Goal: Information Seeking & Learning: Find specific fact

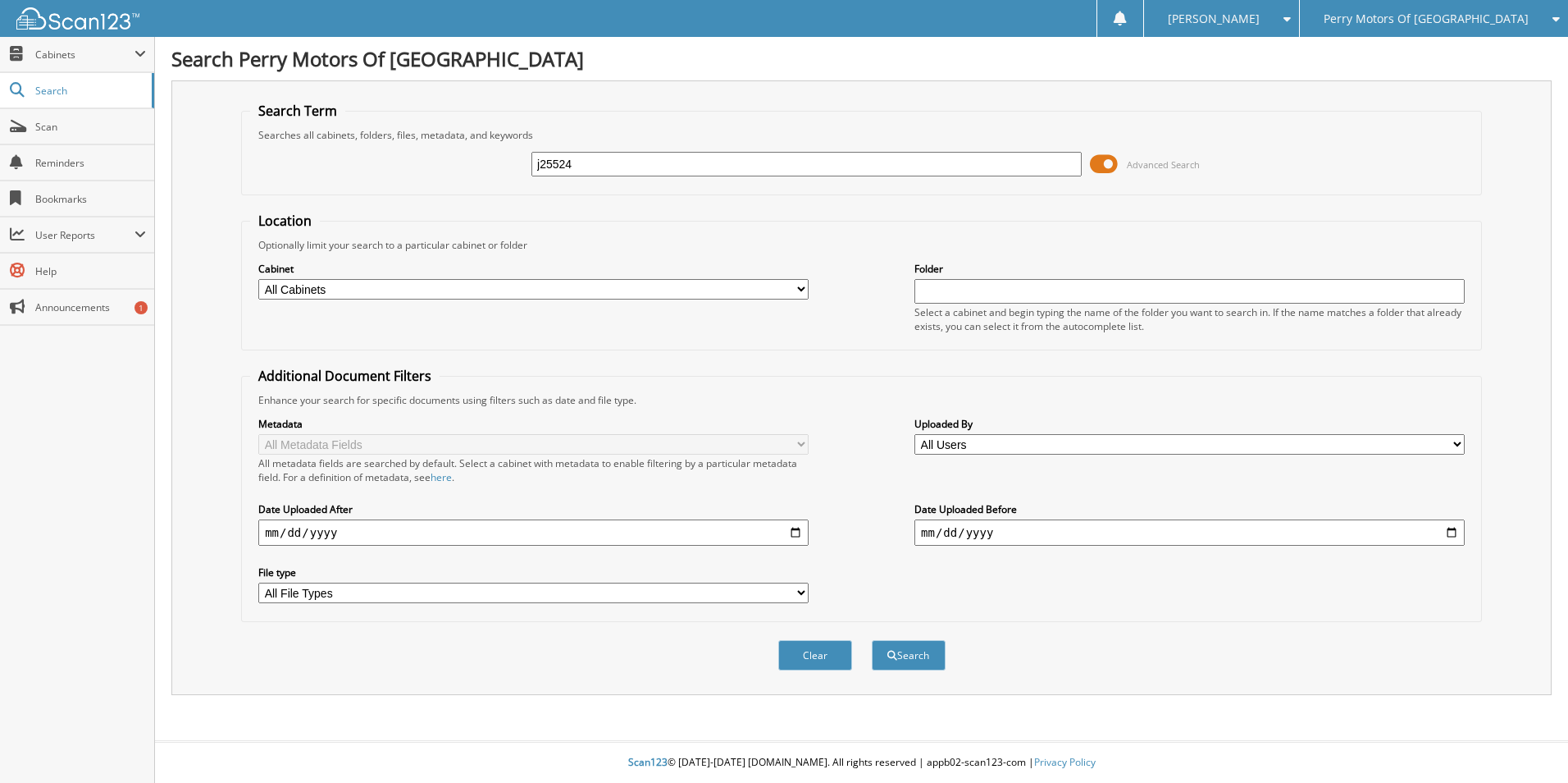
type input "j25524"
click at [872, 641] on button "Search" at bounding box center [909, 655] width 74 height 30
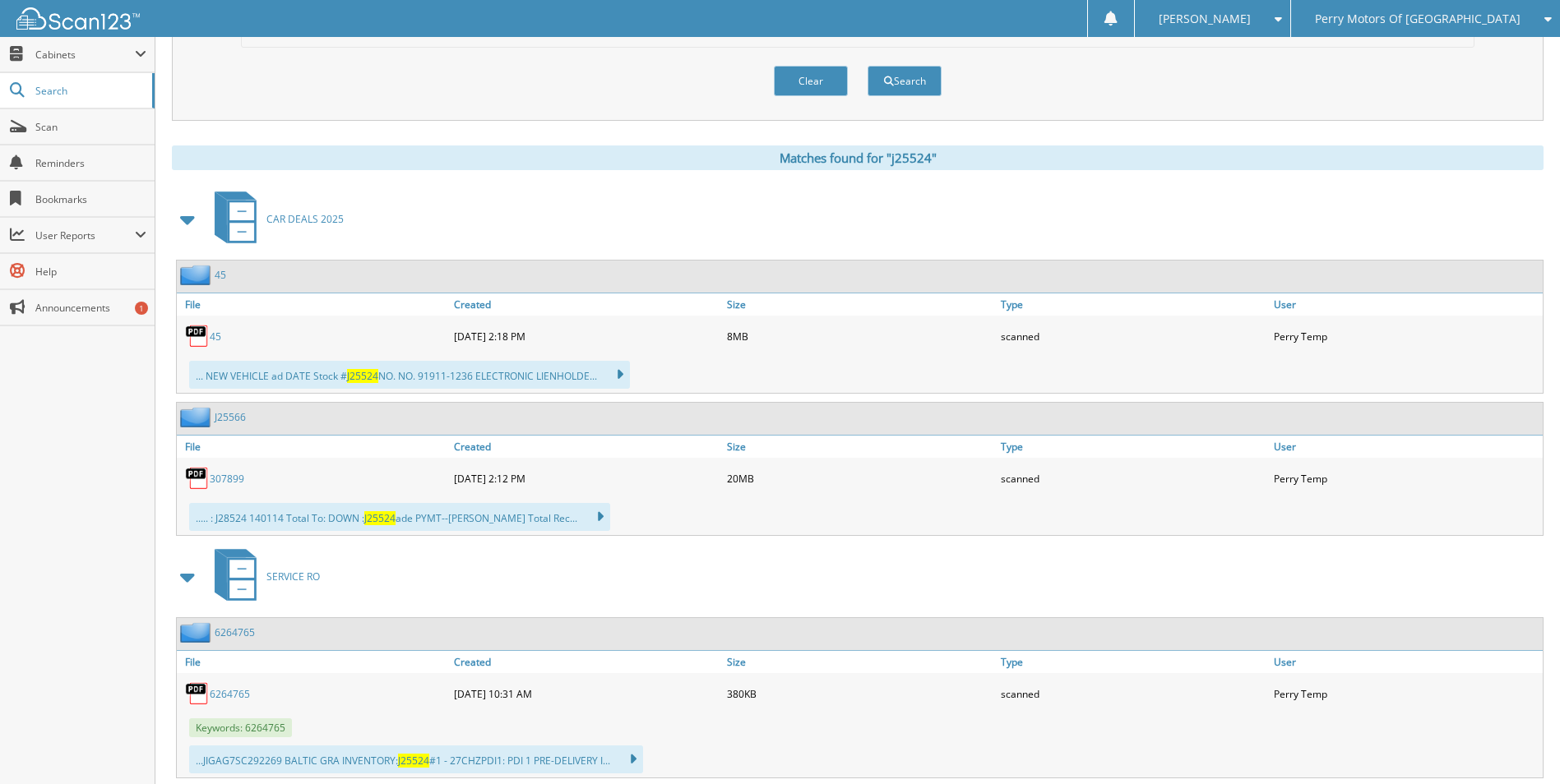
scroll to position [619, 0]
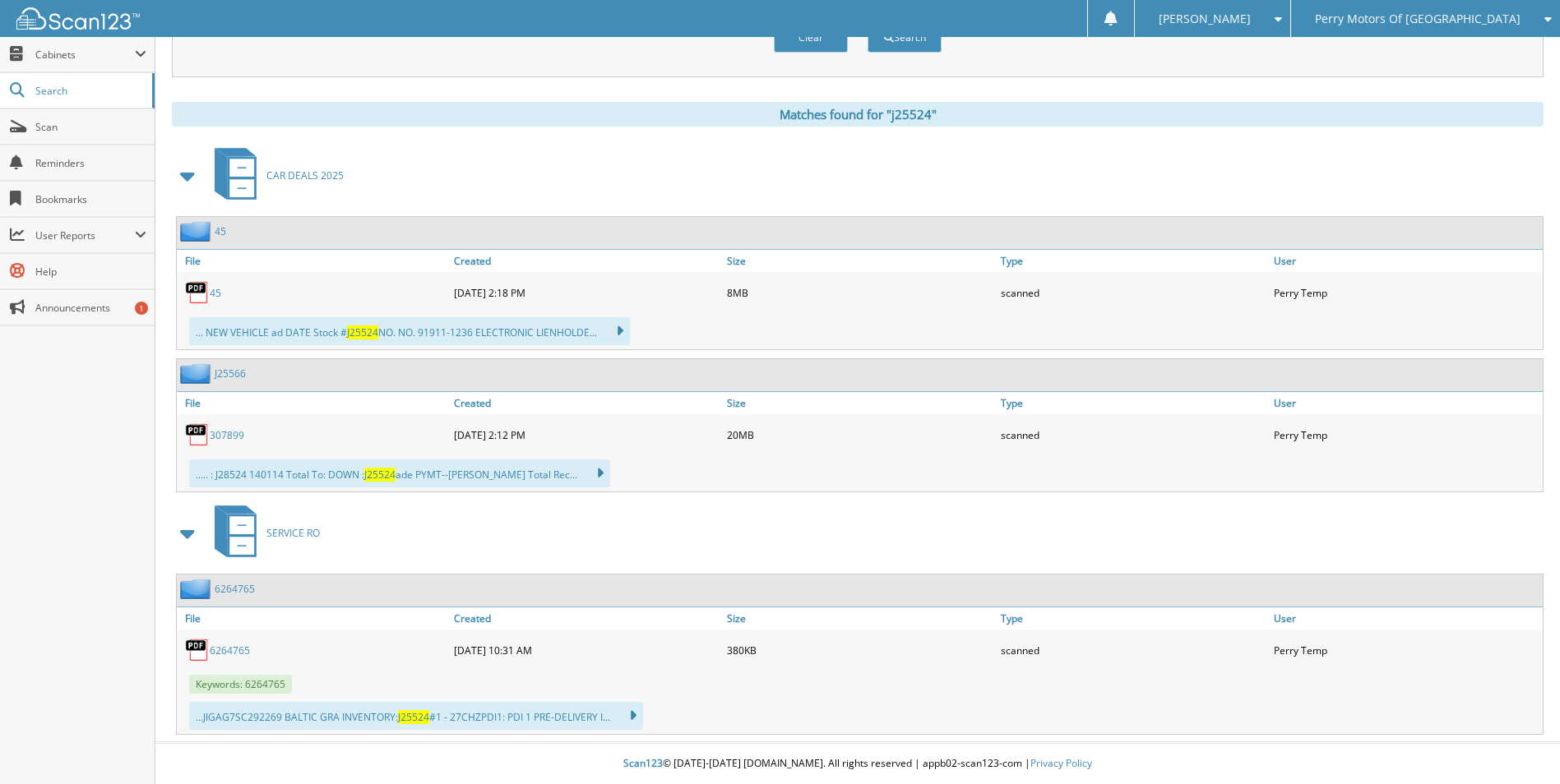
click at [224, 650] on link "6264765" at bounding box center [230, 650] width 40 height 14
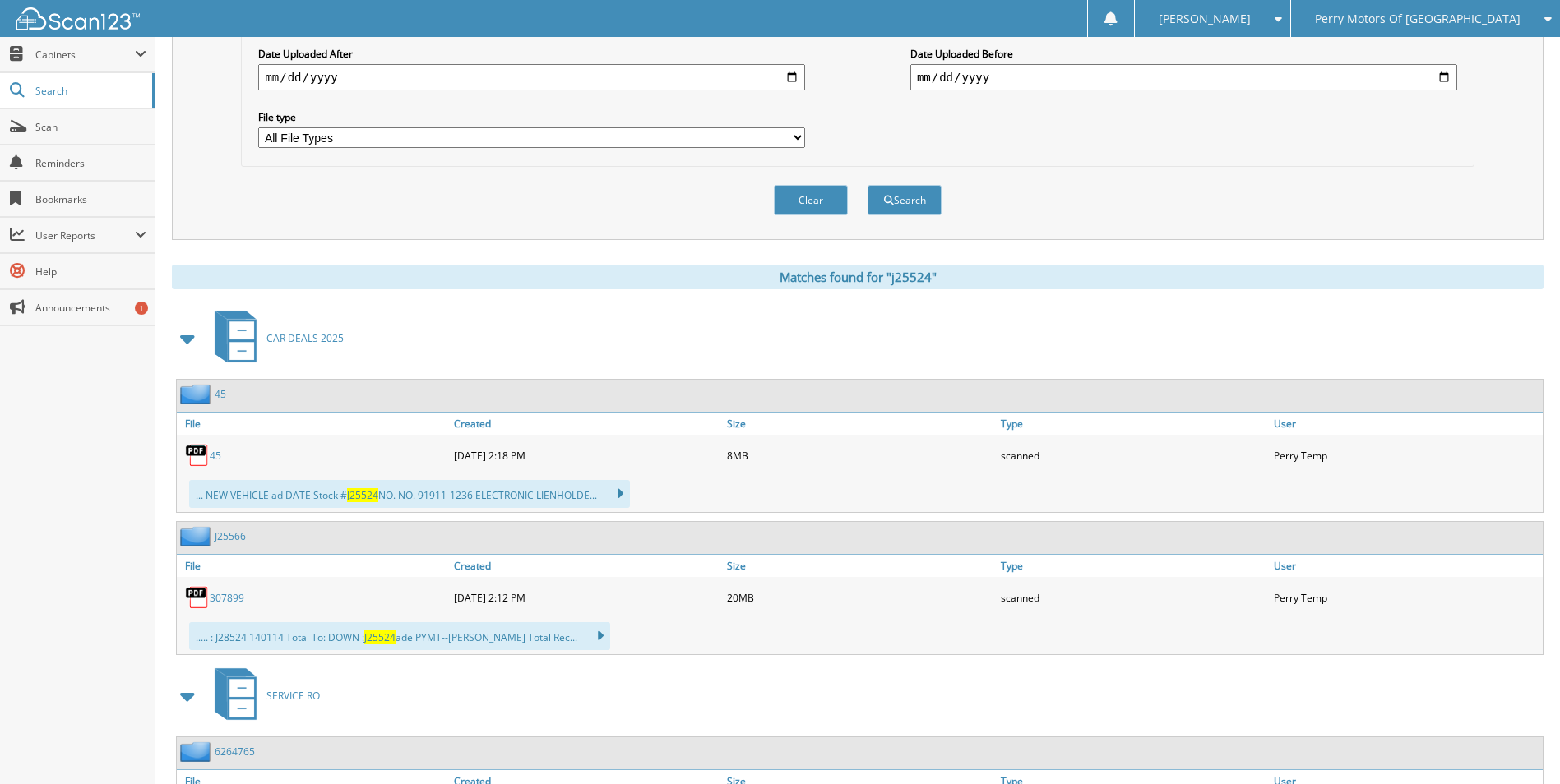
scroll to position [455, 0]
click at [214, 455] on link "45" at bounding box center [216, 457] width 12 height 14
click at [215, 458] on link "45" at bounding box center [216, 457] width 12 height 14
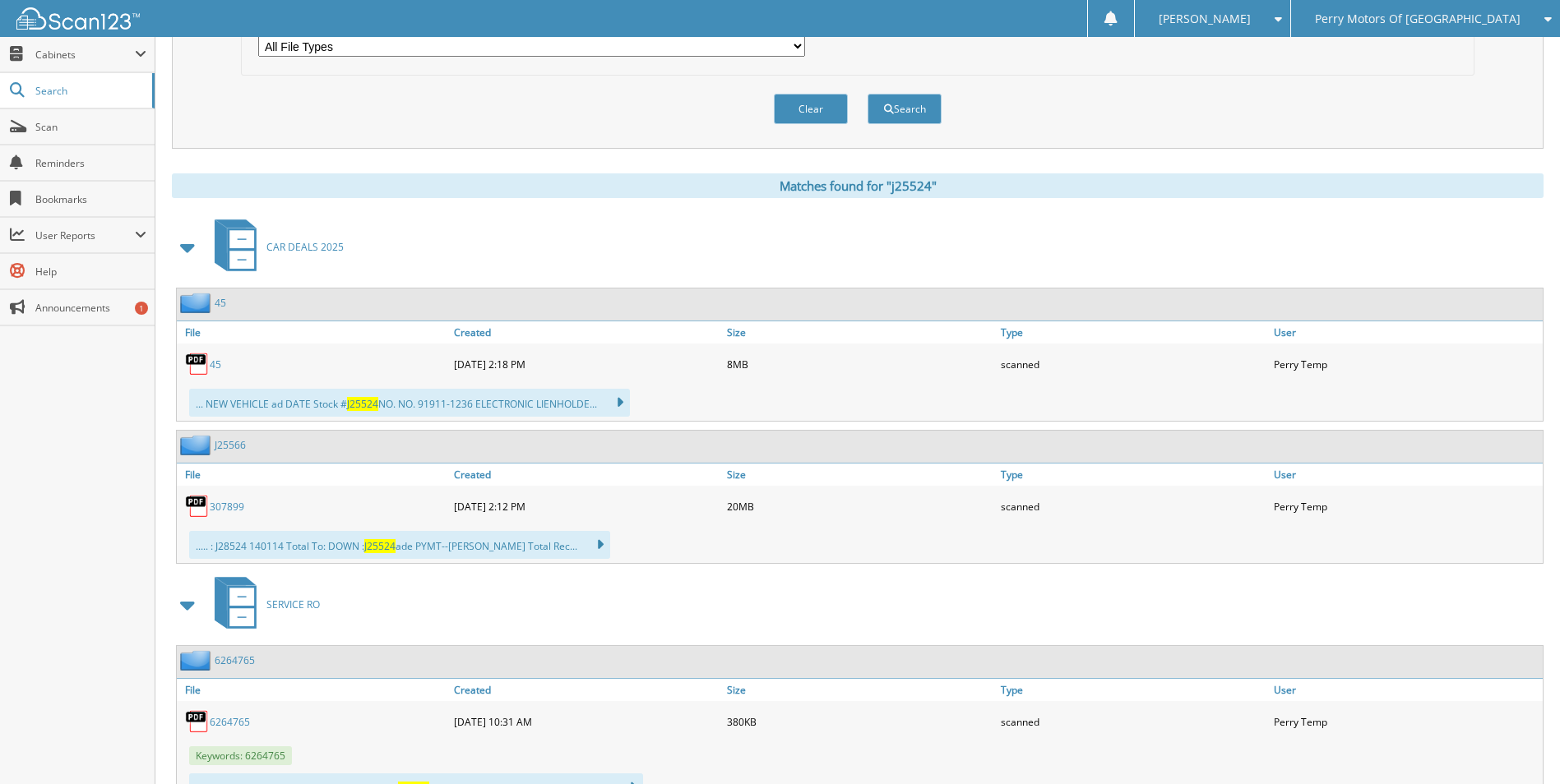
scroll to position [619, 0]
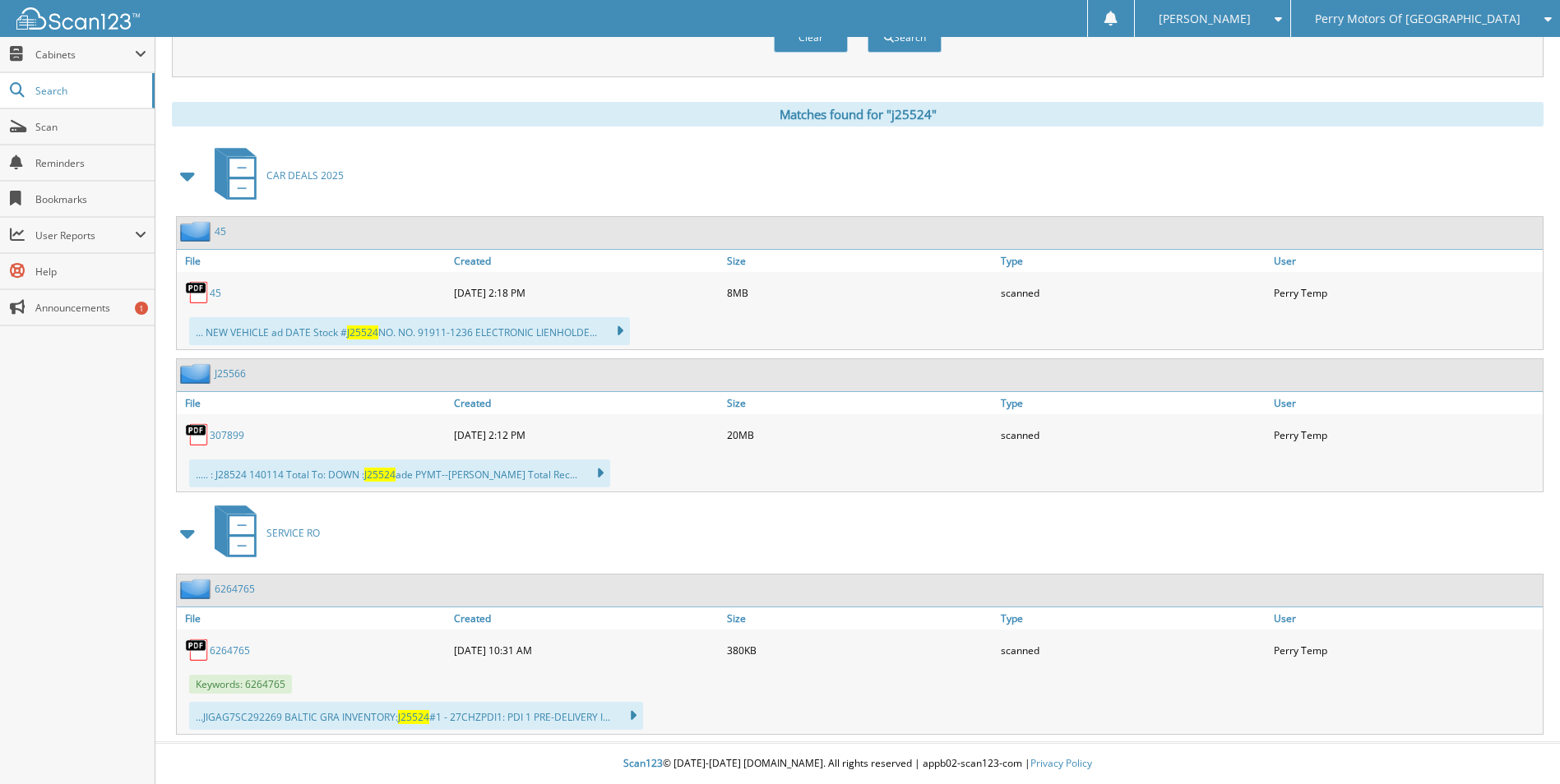
click at [222, 437] on link "307899" at bounding box center [227, 435] width 35 height 14
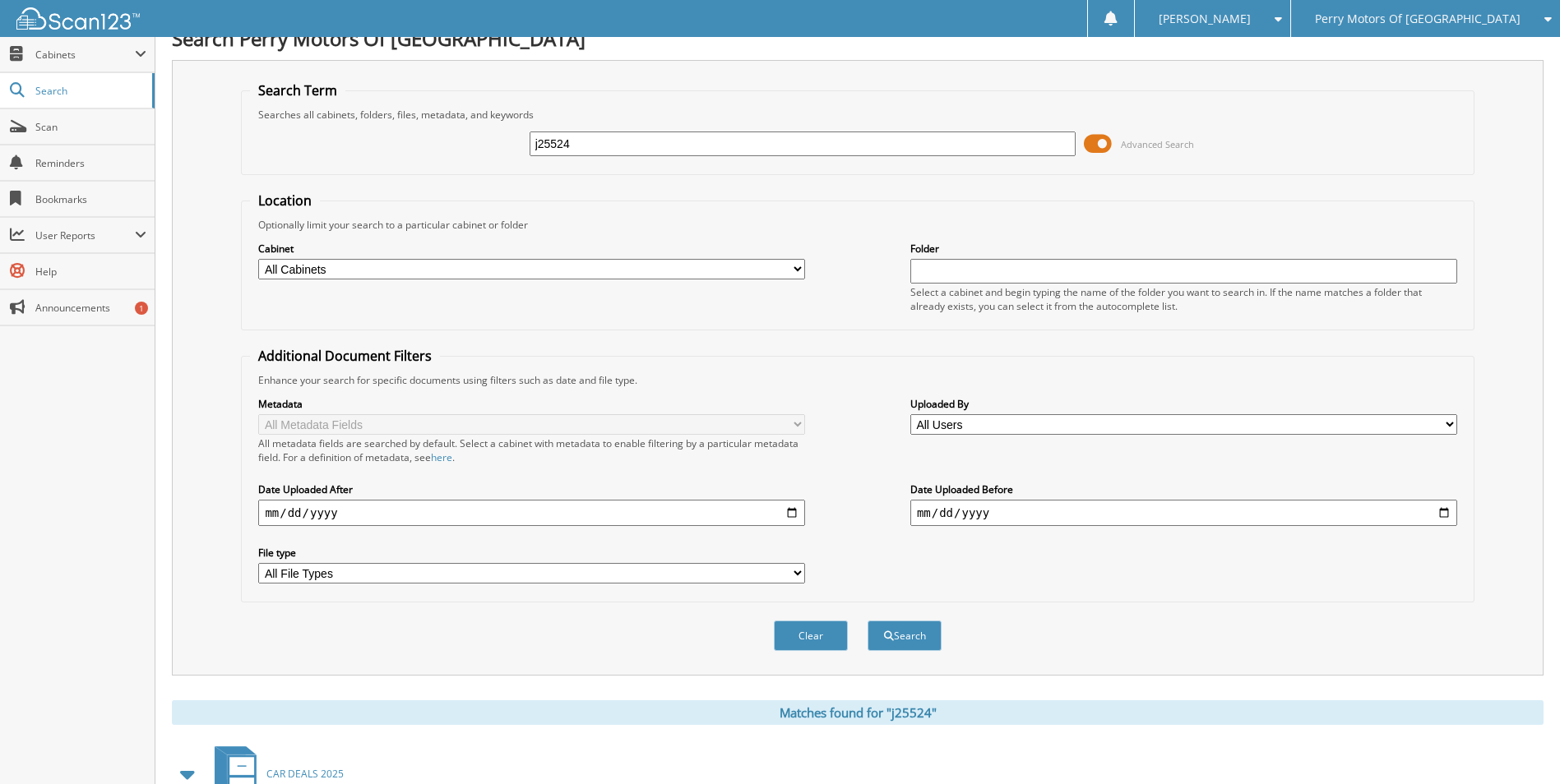
scroll to position [0, 0]
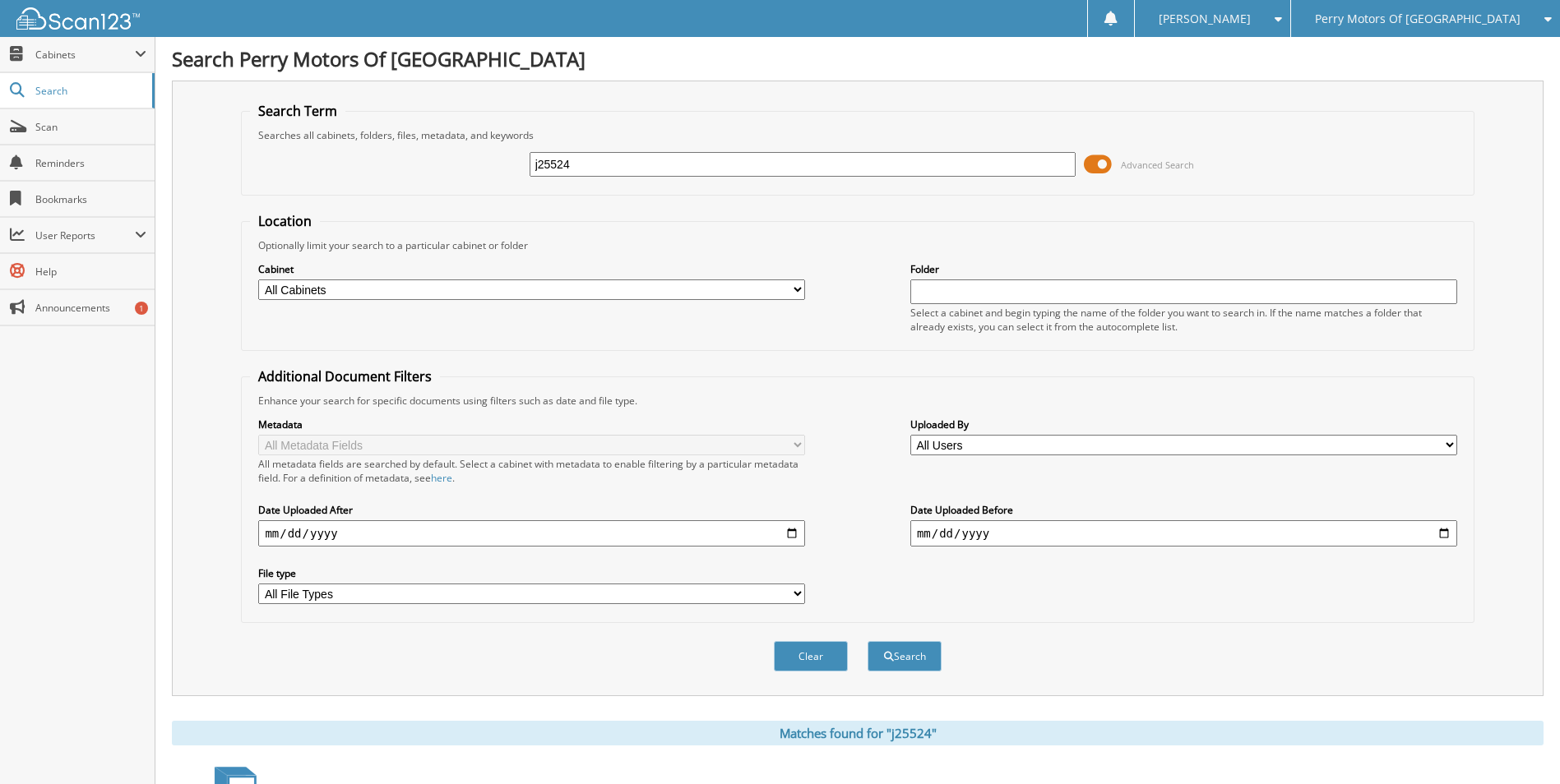
drag, startPoint x: 593, startPoint y: 162, endPoint x: 533, endPoint y: 166, distance: 60.1
click at [533, 166] on input "j25524" at bounding box center [803, 164] width 547 height 25
type input "j25566"
click at [867, 641] on button "Search" at bounding box center [904, 656] width 74 height 30
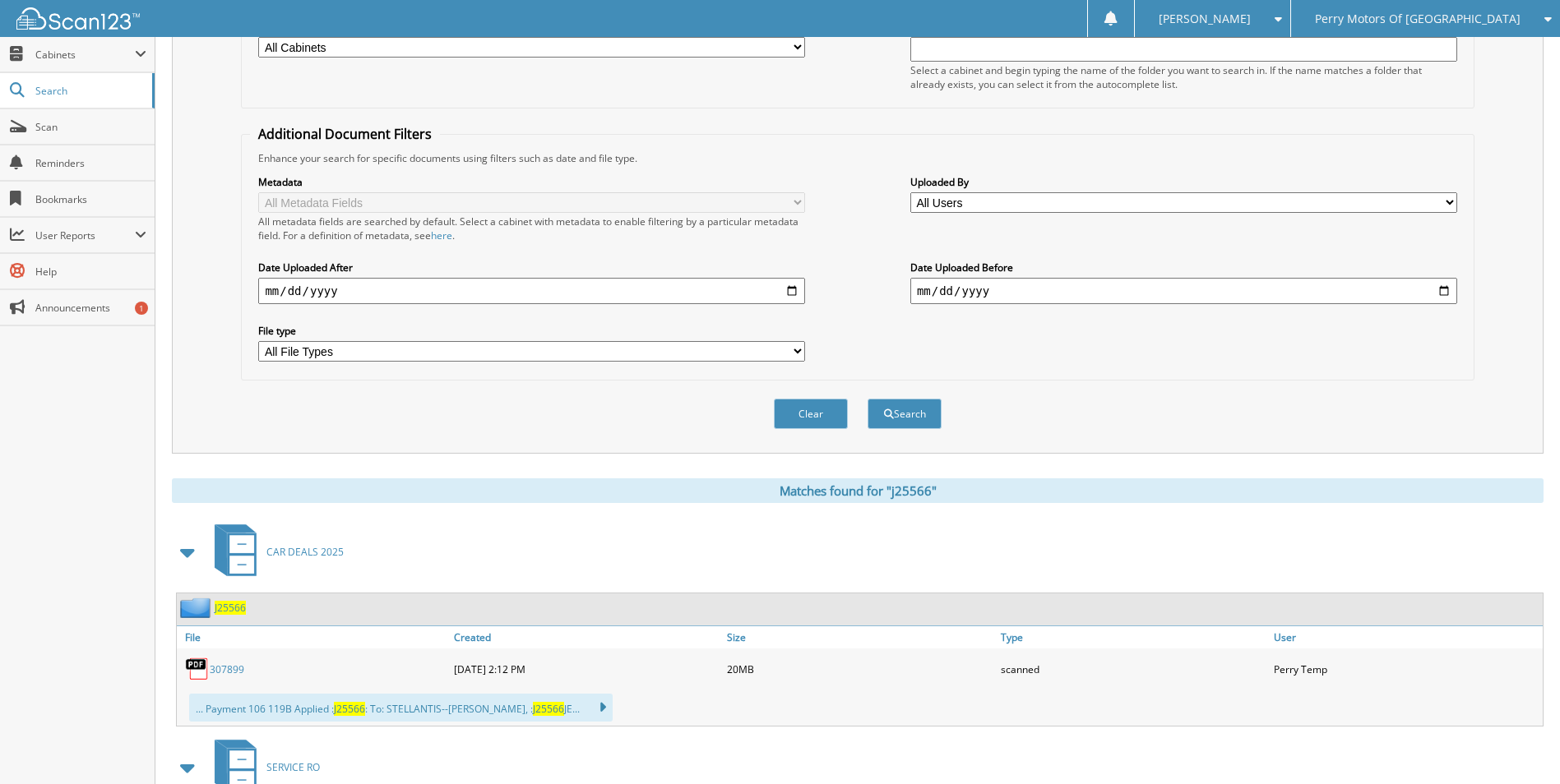
scroll to position [411, 0]
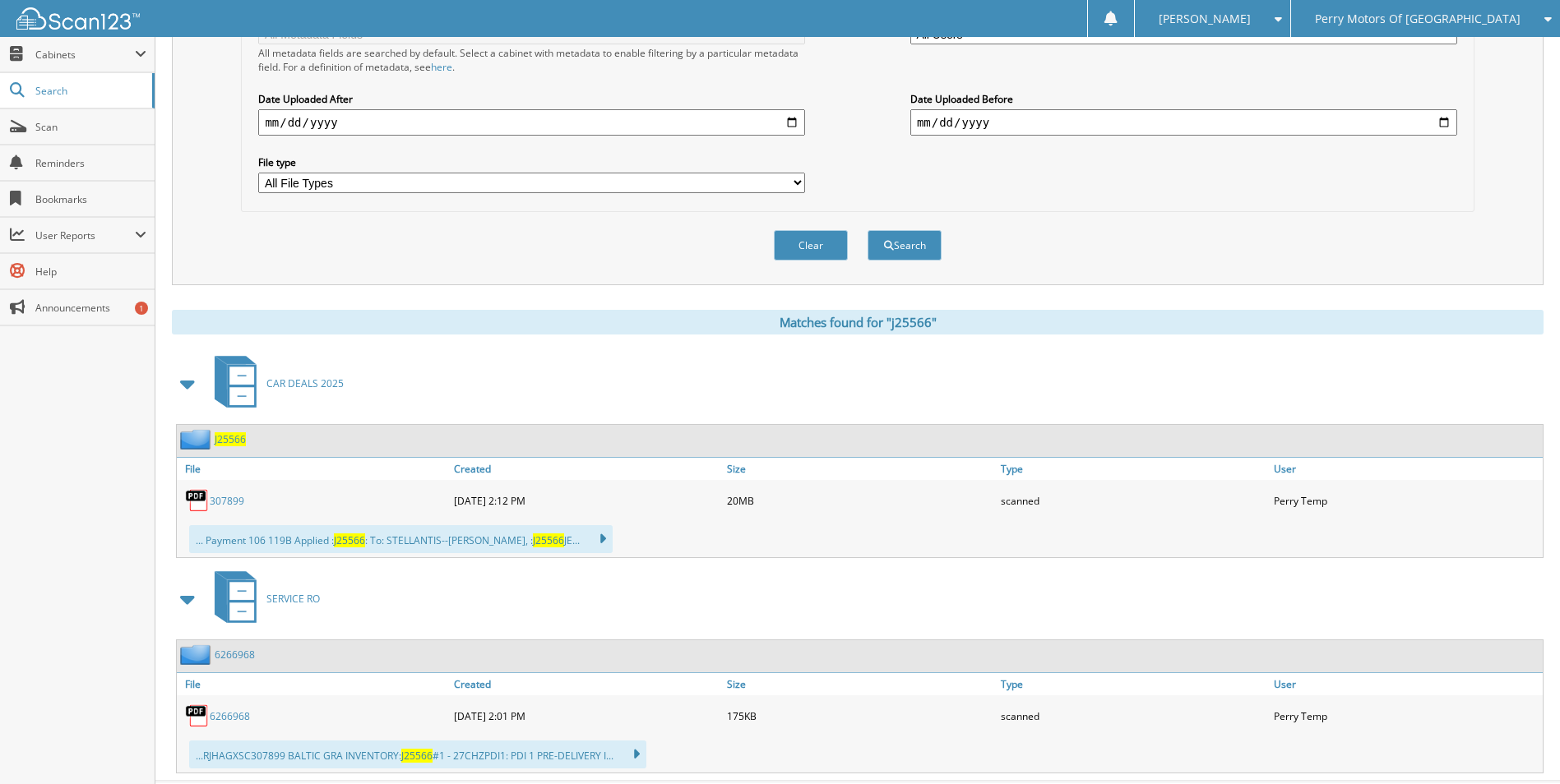
click at [232, 502] on link "307899" at bounding box center [227, 501] width 35 height 14
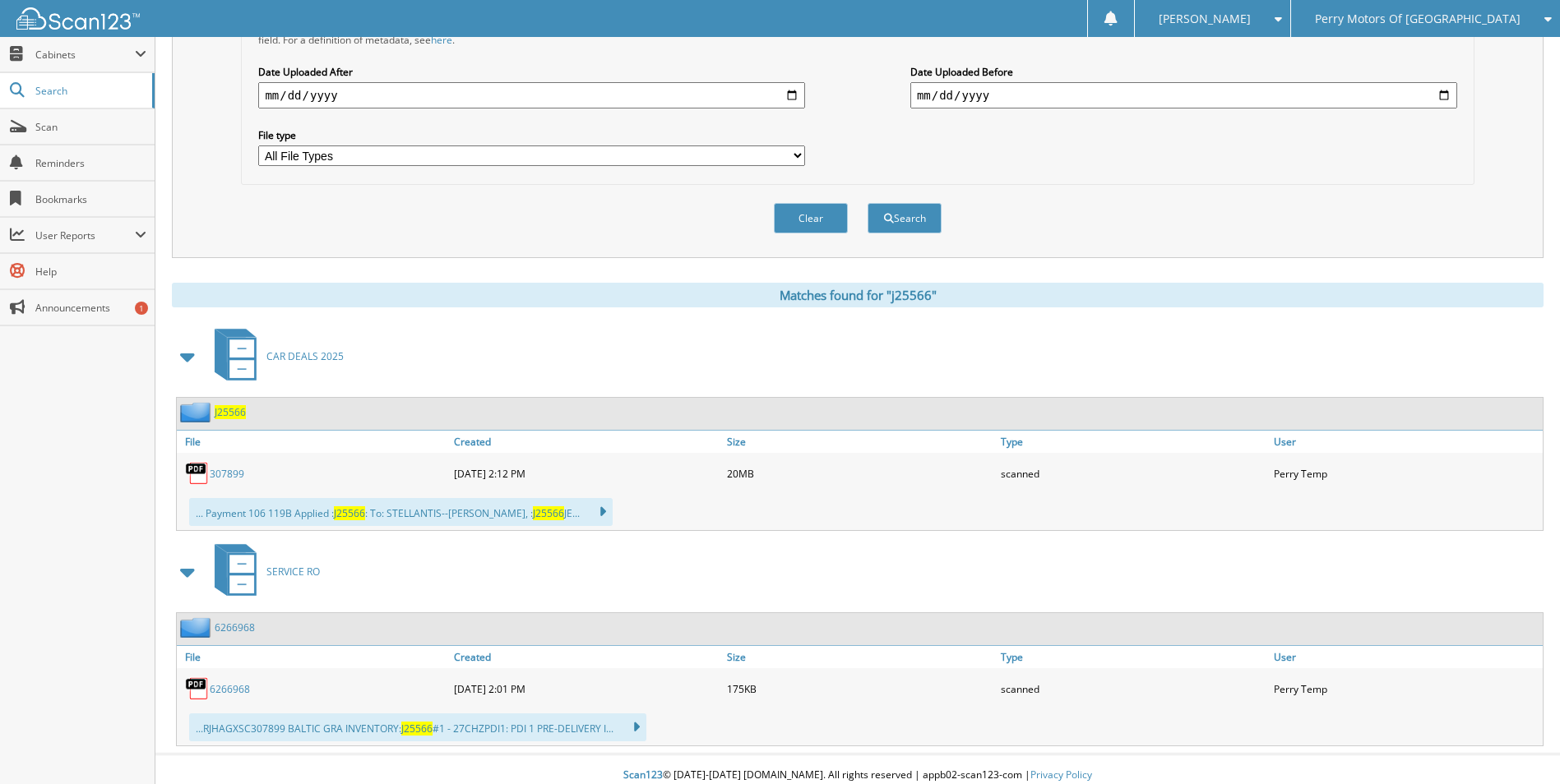
scroll to position [451, 0]
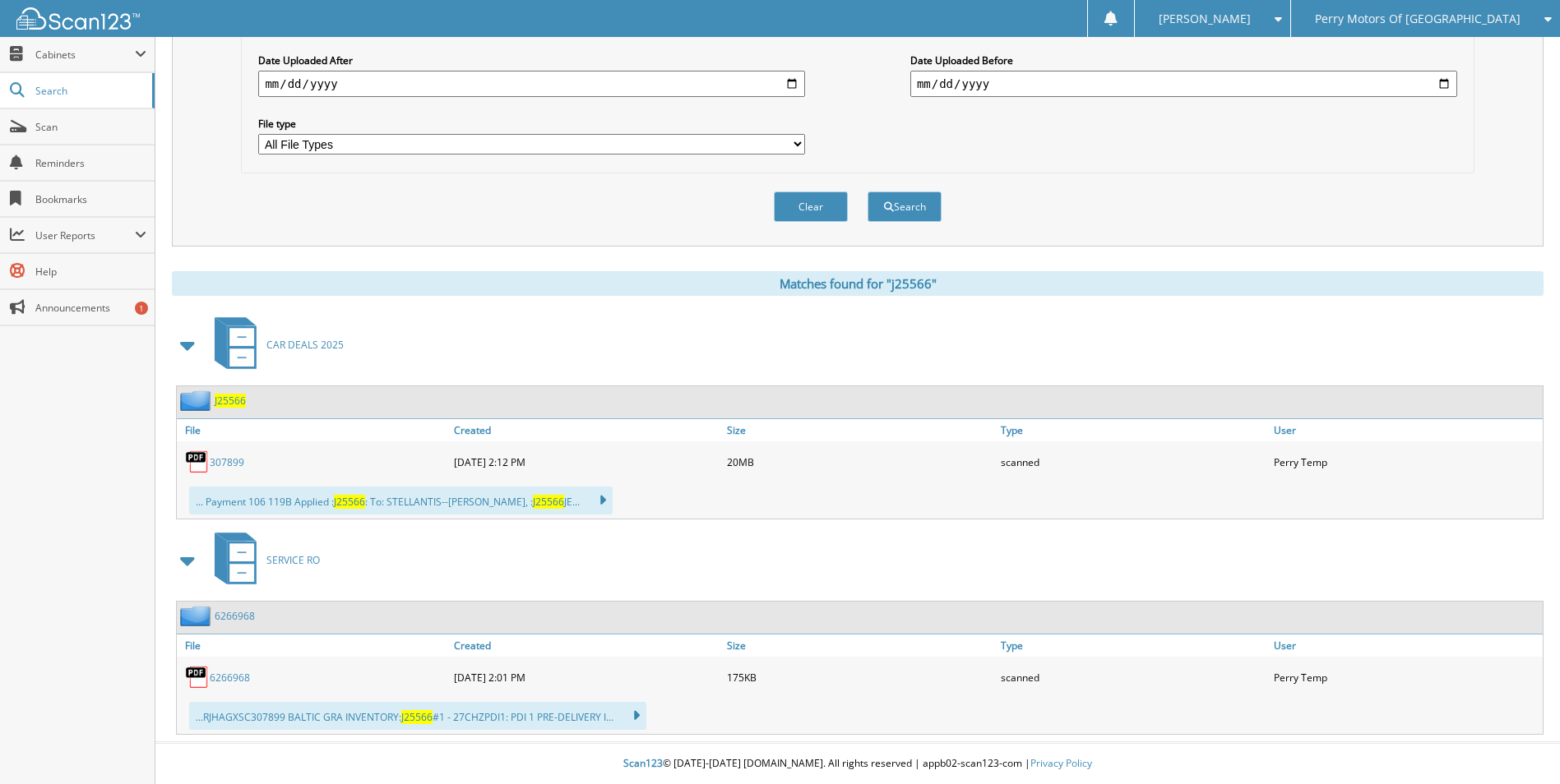
click at [215, 675] on link "6266968" at bounding box center [230, 677] width 40 height 14
click at [214, 678] on link "6266968" at bounding box center [230, 677] width 40 height 14
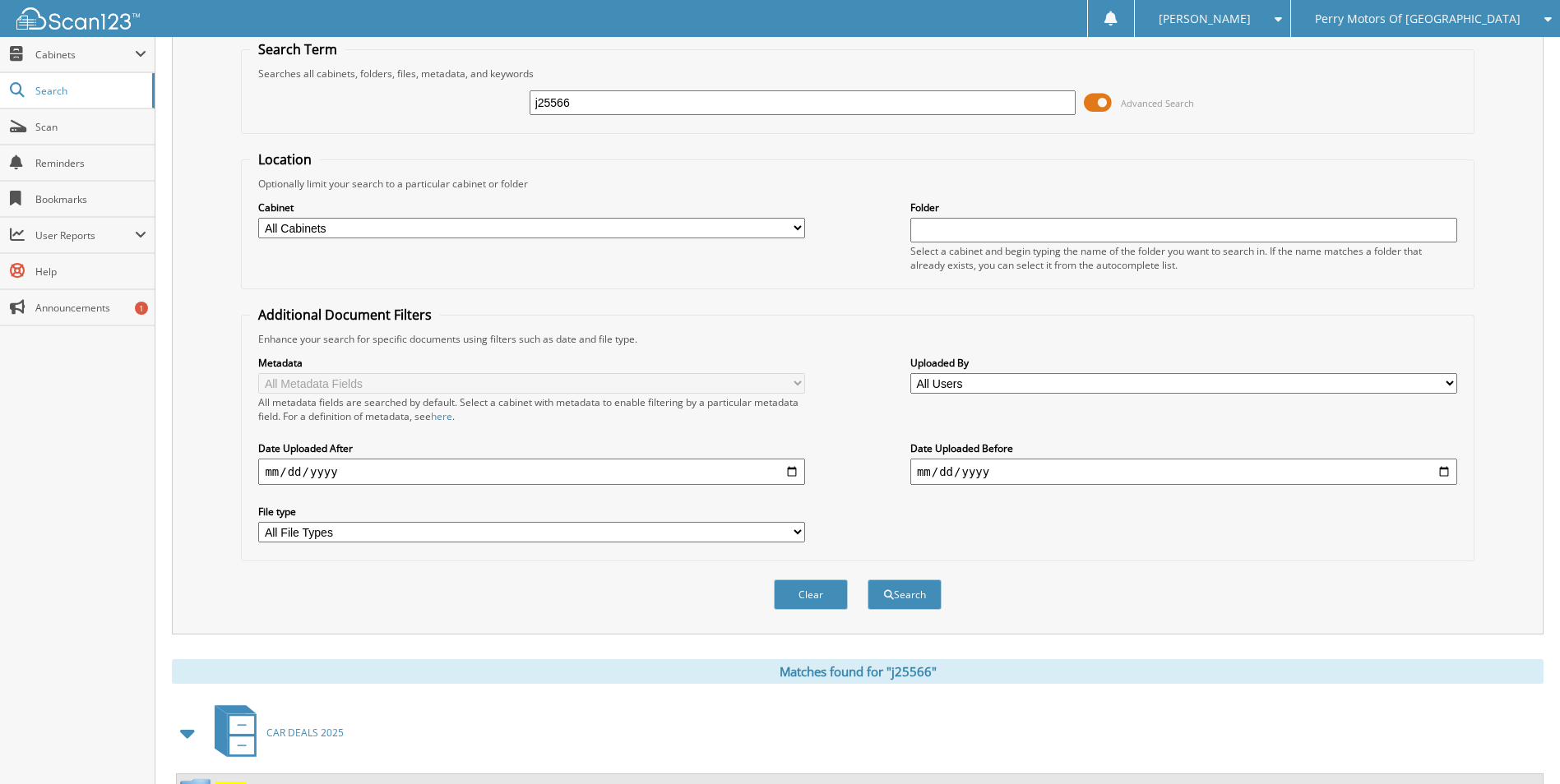
scroll to position [0, 0]
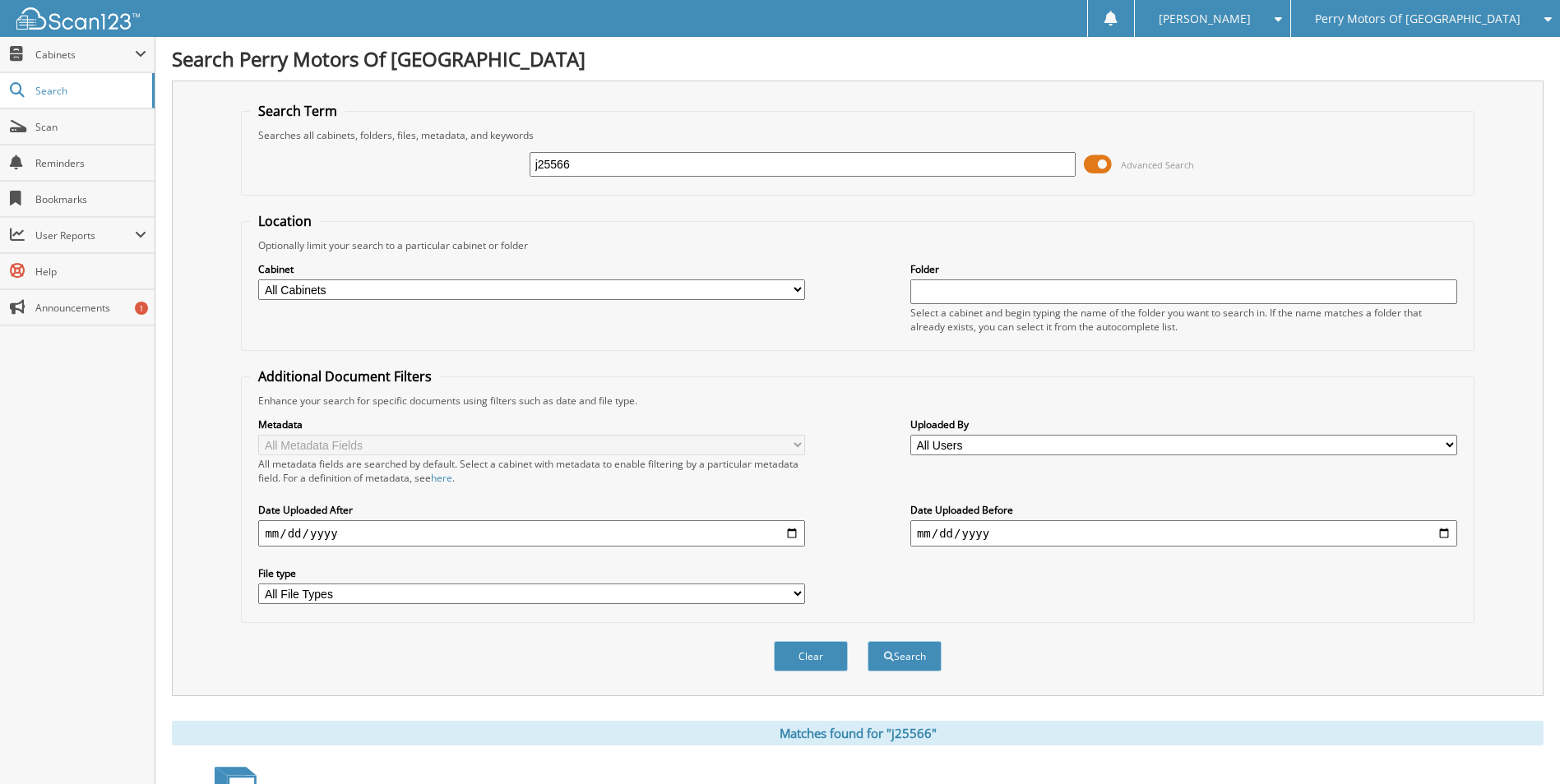
click at [605, 164] on input "j25566" at bounding box center [803, 164] width 547 height 25
type input "j25524"
click at [867, 641] on button "Search" at bounding box center [904, 656] width 74 height 30
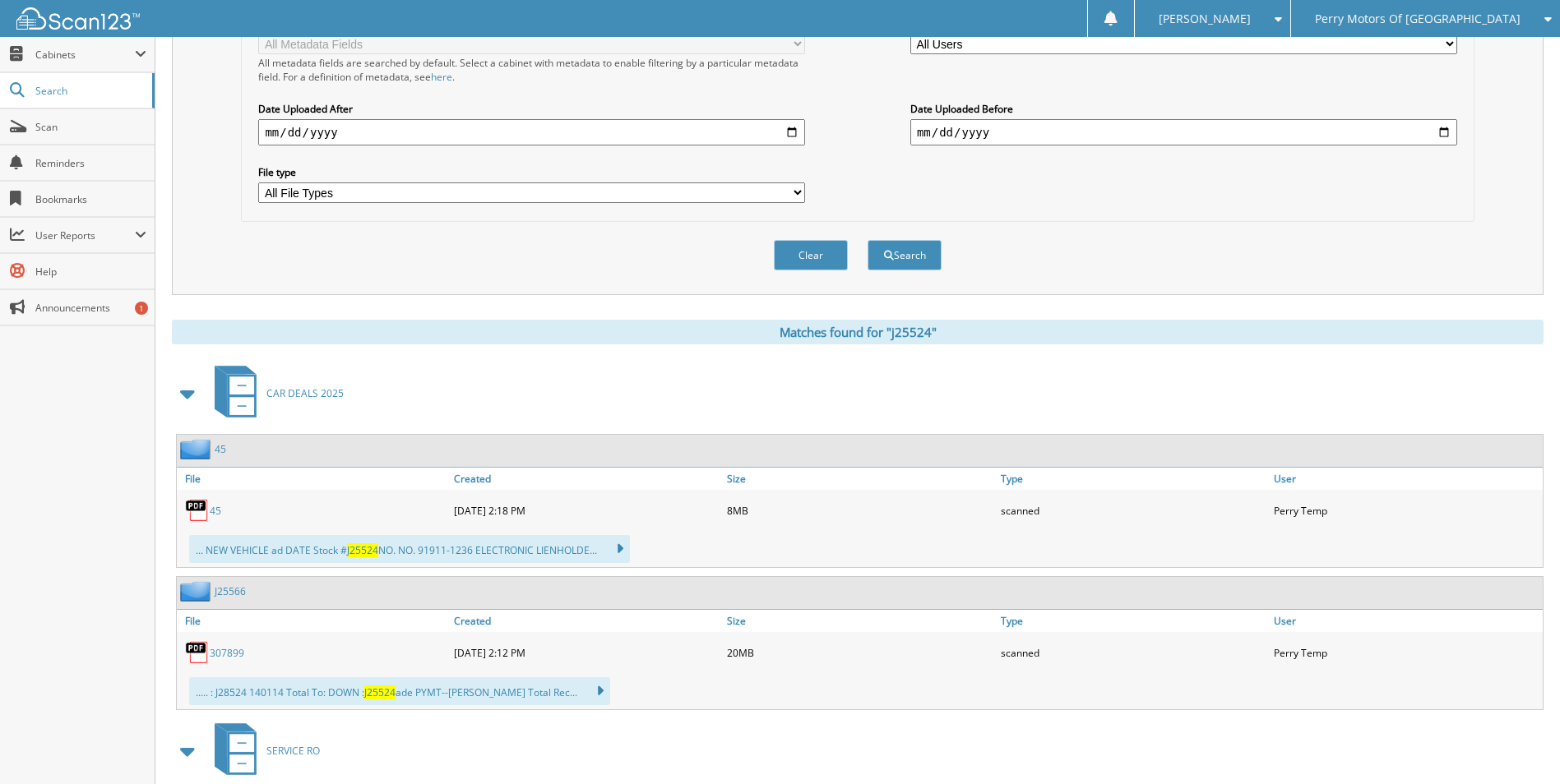
scroll to position [291, 0]
